Goal: Navigation & Orientation: Find specific page/section

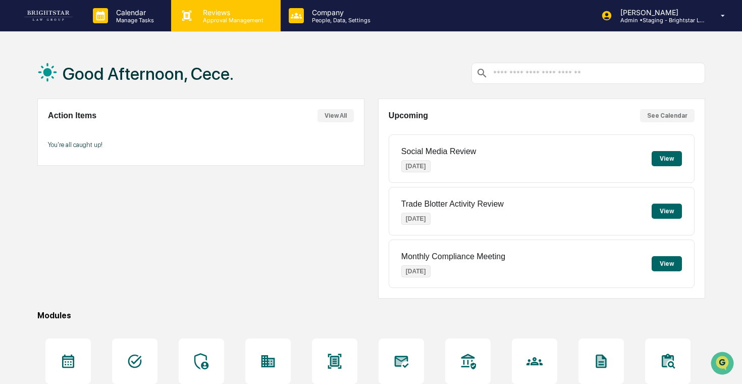
click at [208, 16] on p "Reviews" at bounding box center [232, 12] width 74 height 9
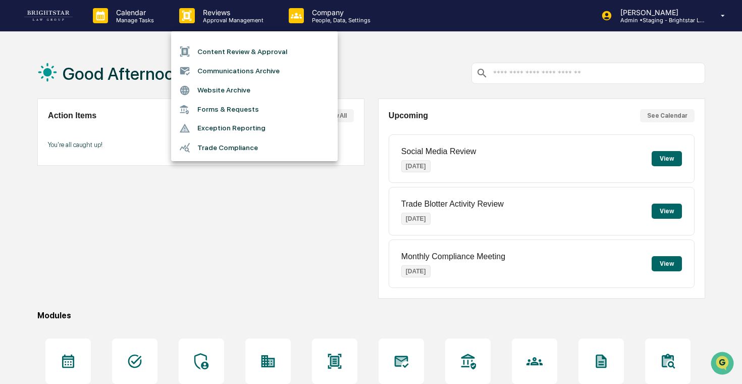
click at [246, 68] on li "Communications Archive" at bounding box center [254, 70] width 167 height 19
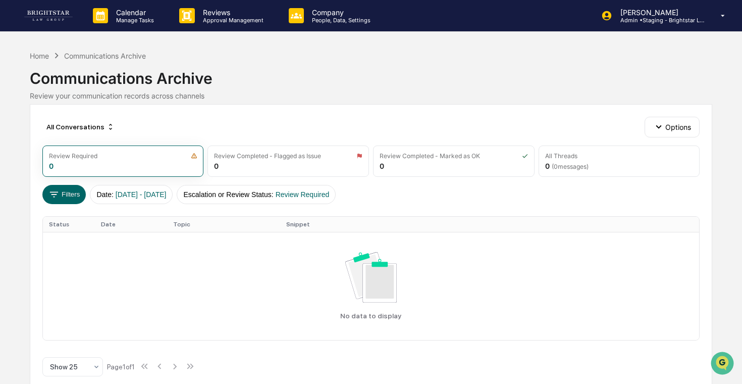
click at [684, 114] on div "All Conversations Options Review Required 0 Review Completed - Flagged as Issue…" at bounding box center [371, 250] width 683 height 293
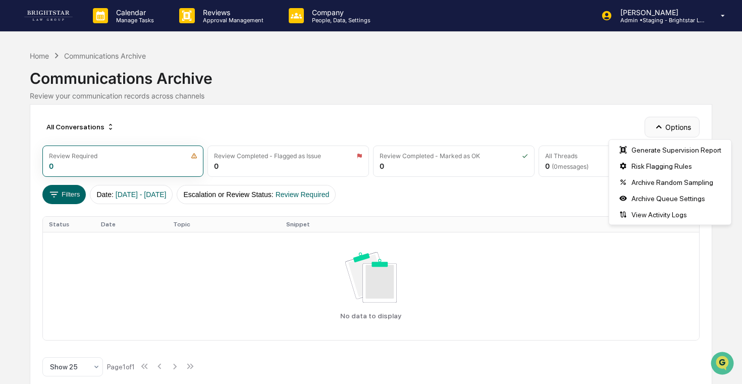
click at [676, 121] on button "Options" at bounding box center [672, 127] width 55 height 20
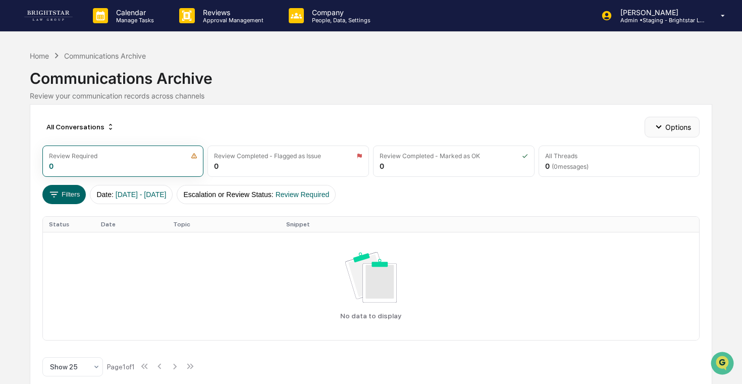
click at [675, 124] on button "Options" at bounding box center [672, 127] width 55 height 20
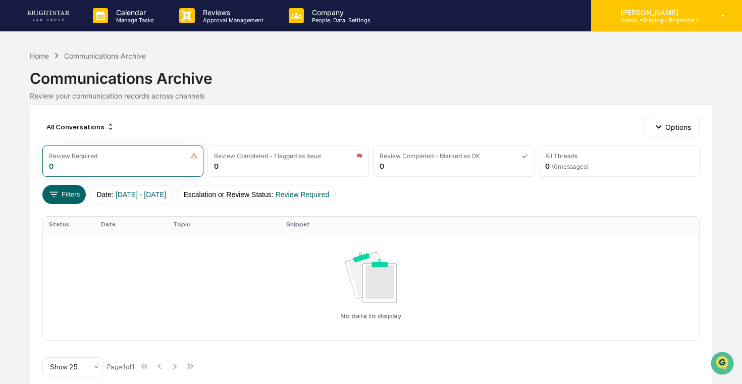
click at [660, 16] on p "[PERSON_NAME]" at bounding box center [659, 12] width 94 height 9
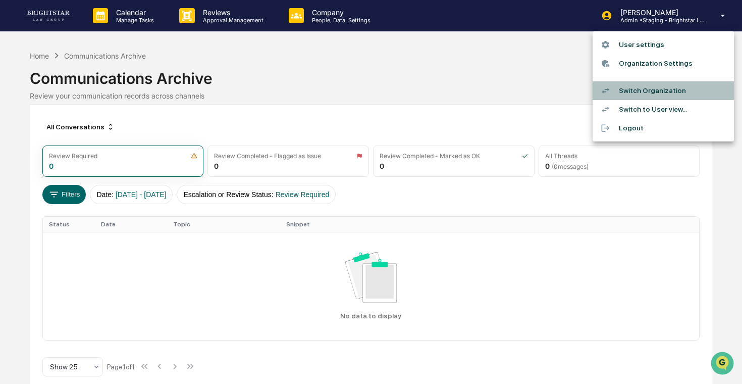
click at [651, 86] on li "Switch Organization" at bounding box center [663, 90] width 141 height 19
